Goal: Task Accomplishment & Management: Manage account settings

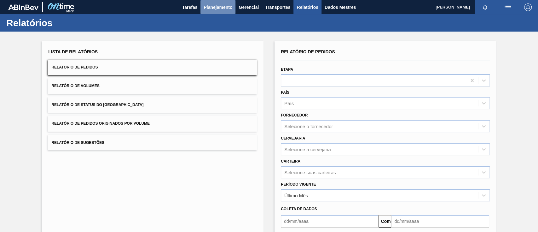
click at [216, 9] on font "Planejamento" at bounding box center [218, 7] width 29 height 5
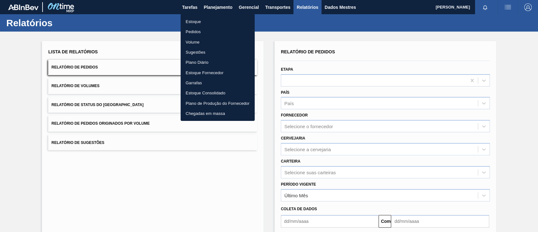
click at [195, 31] on font "Pedidos" at bounding box center [193, 31] width 15 height 5
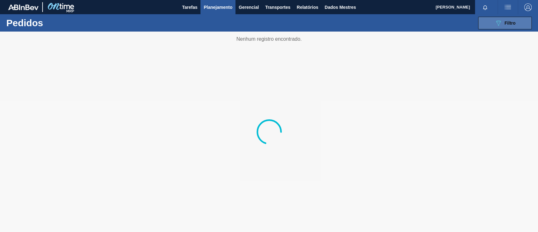
click at [500, 26] on icon "089F7B8B-B2A5-4AFE-B5C0-19BA573D28AC" at bounding box center [499, 23] width 8 height 8
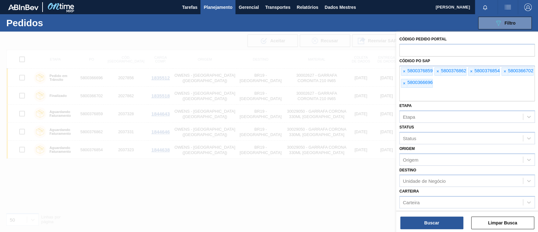
click at [404, 71] on font "×" at bounding box center [404, 71] width 3 height 5
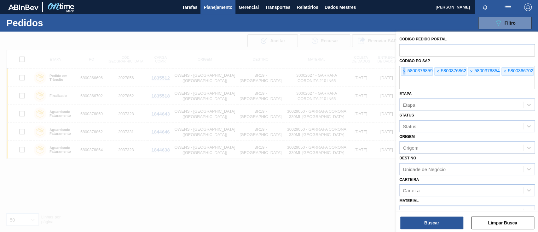
click at [404, 71] on font "×" at bounding box center [404, 71] width 3 height 5
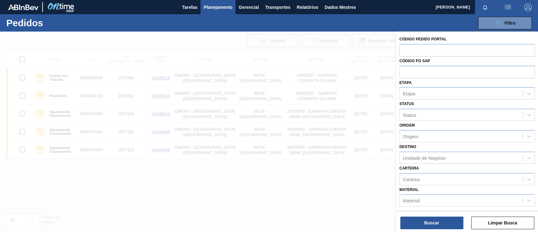
paste input "text"
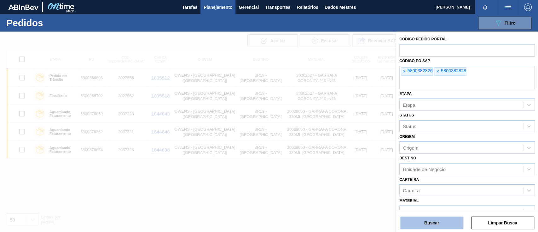
click at [429, 221] on font "Buscar" at bounding box center [431, 222] width 15 height 5
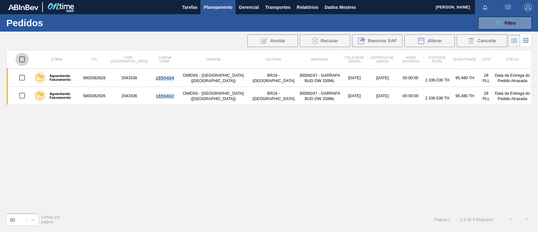
click at [22, 57] on input "checkbox" at bounding box center [21, 59] width 13 height 13
checkbox input "true"
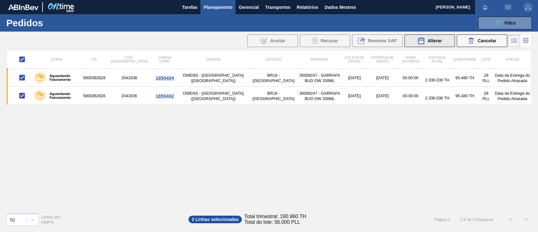
click at [439, 38] on font "Alterar" at bounding box center [434, 40] width 14 height 5
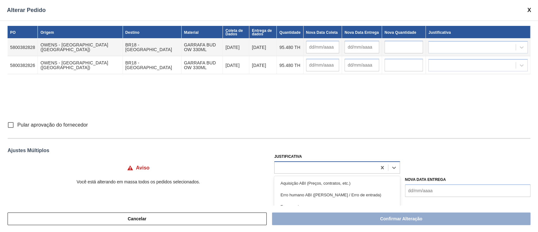
click at [299, 166] on div at bounding box center [326, 167] width 102 height 9
click at [13, 122] on input "Pular aprovação do fornecedor" at bounding box center [10, 124] width 13 height 13
checkbox input "true"
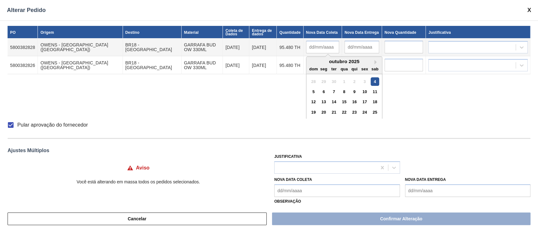
click at [306, 46] on input "text" at bounding box center [322, 47] width 33 height 13
click at [309, 193] on Coleta "Nova Data Coleta" at bounding box center [336, 190] width 125 height 13
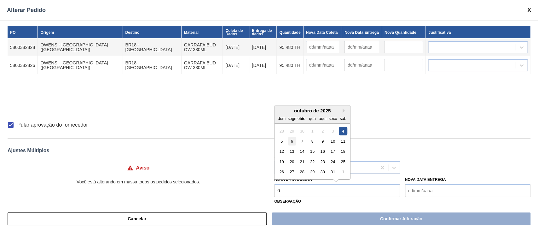
type Coleta "04"
type input "[DATE]"
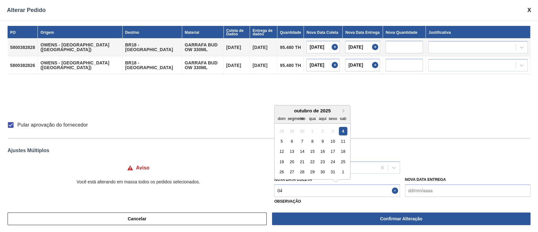
click at [344, 131] on div "4" at bounding box center [343, 130] width 9 height 9
type Coleta "[DATE]"
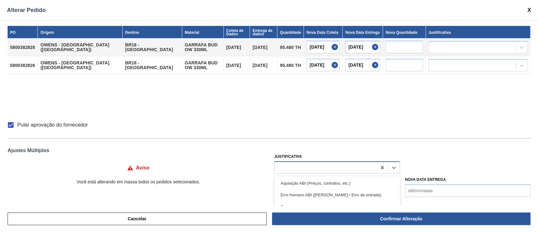
click at [338, 167] on div at bounding box center [326, 167] width 102 height 9
type input "ou"
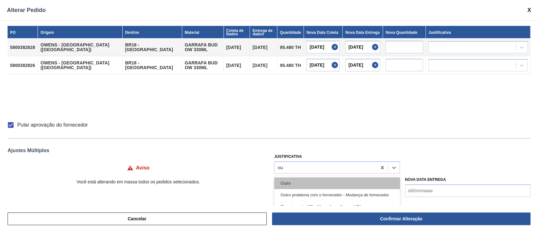
click at [333, 183] on div "Outro" at bounding box center [336, 183] width 125 height 12
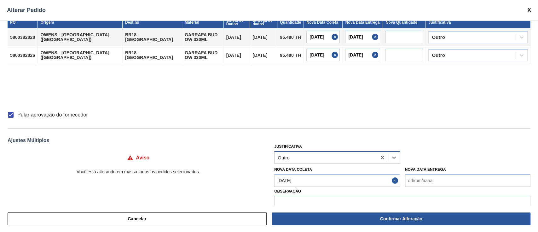
scroll to position [20, 0]
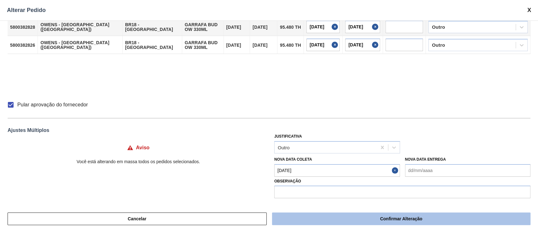
click at [361, 217] on button "Confirmar Alteração" at bounding box center [401, 218] width 258 height 13
checkbox input "false"
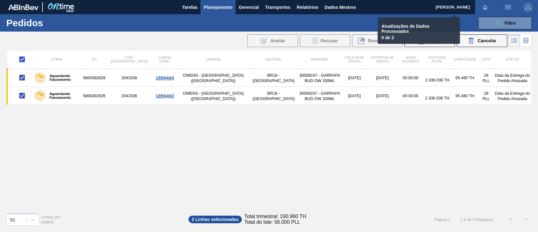
checkbox input "false"
